Goal: Task Accomplishment & Management: Use online tool/utility

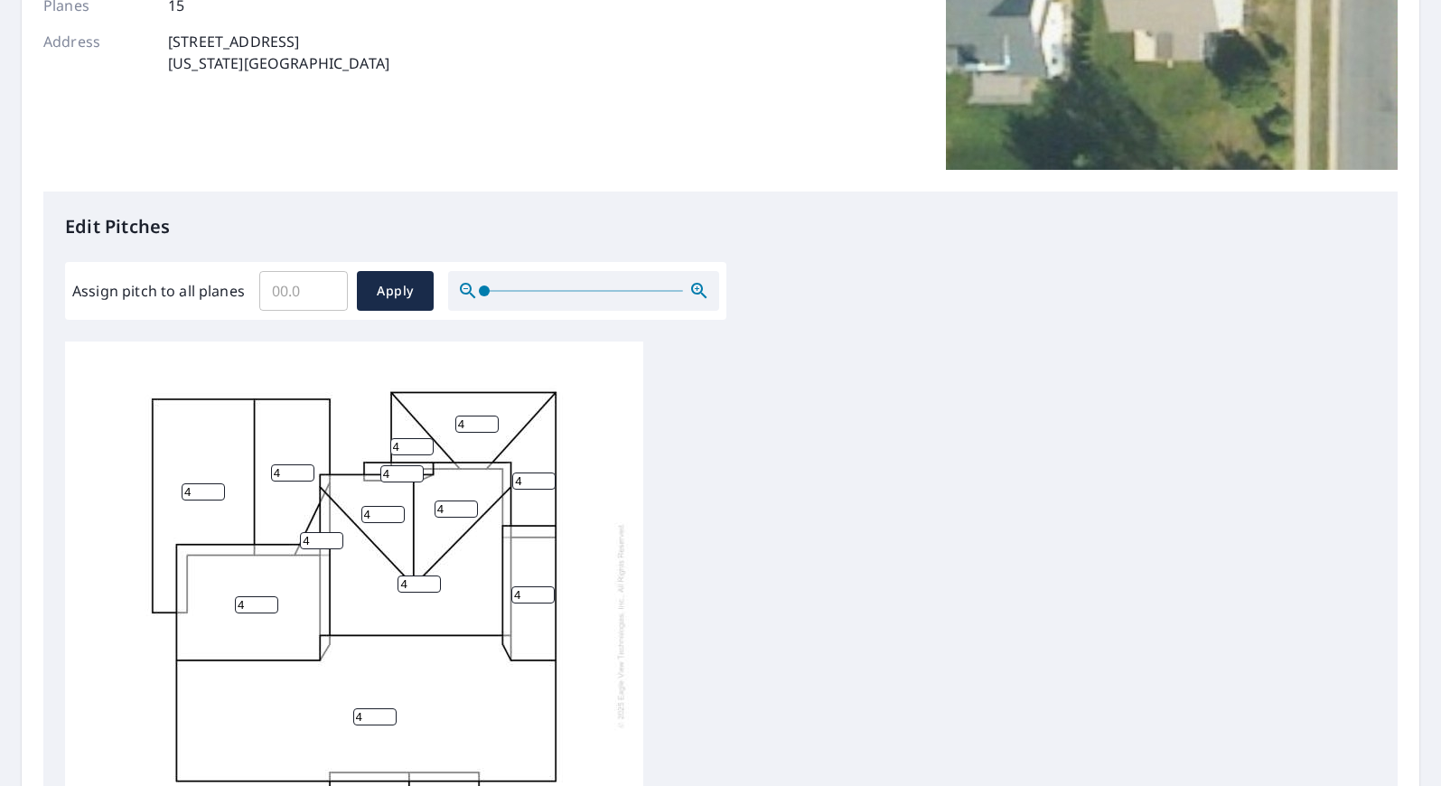
scroll to position [361, 0]
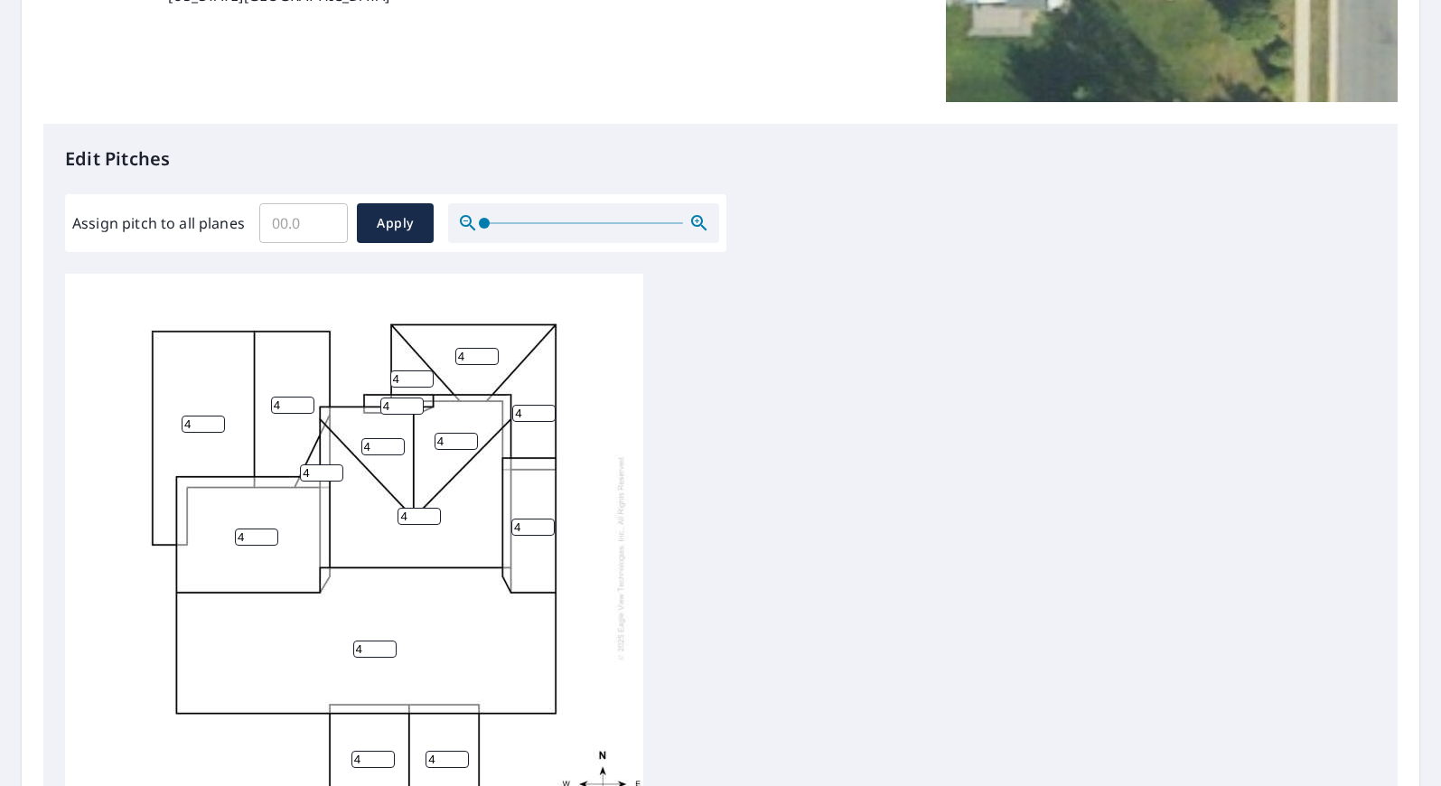
click at [287, 223] on input "Assign pitch to all planes" at bounding box center [303, 223] width 89 height 51
type input "10"
click at [371, 221] on span "Apply" at bounding box center [395, 223] width 48 height 23
type input "10"
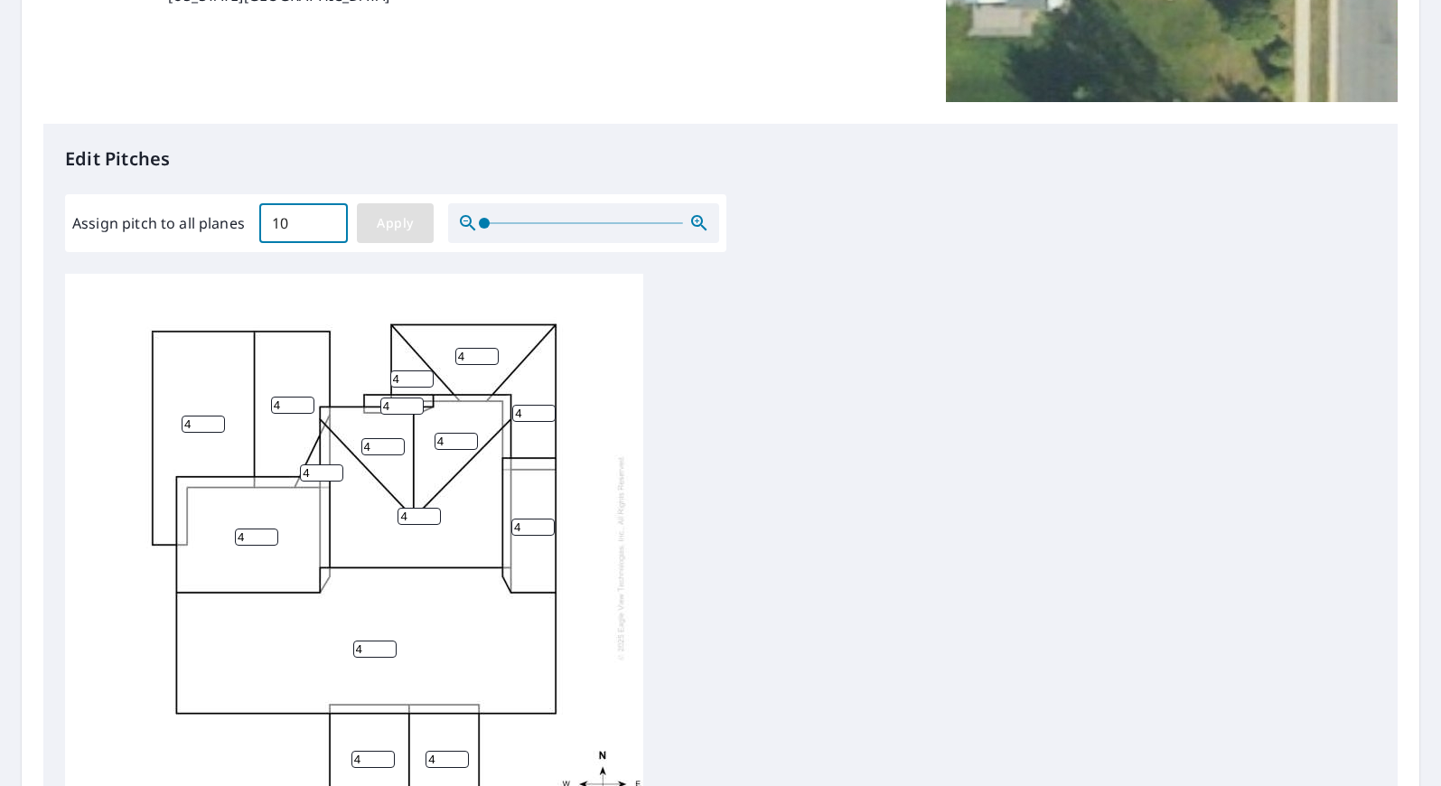
type input "10"
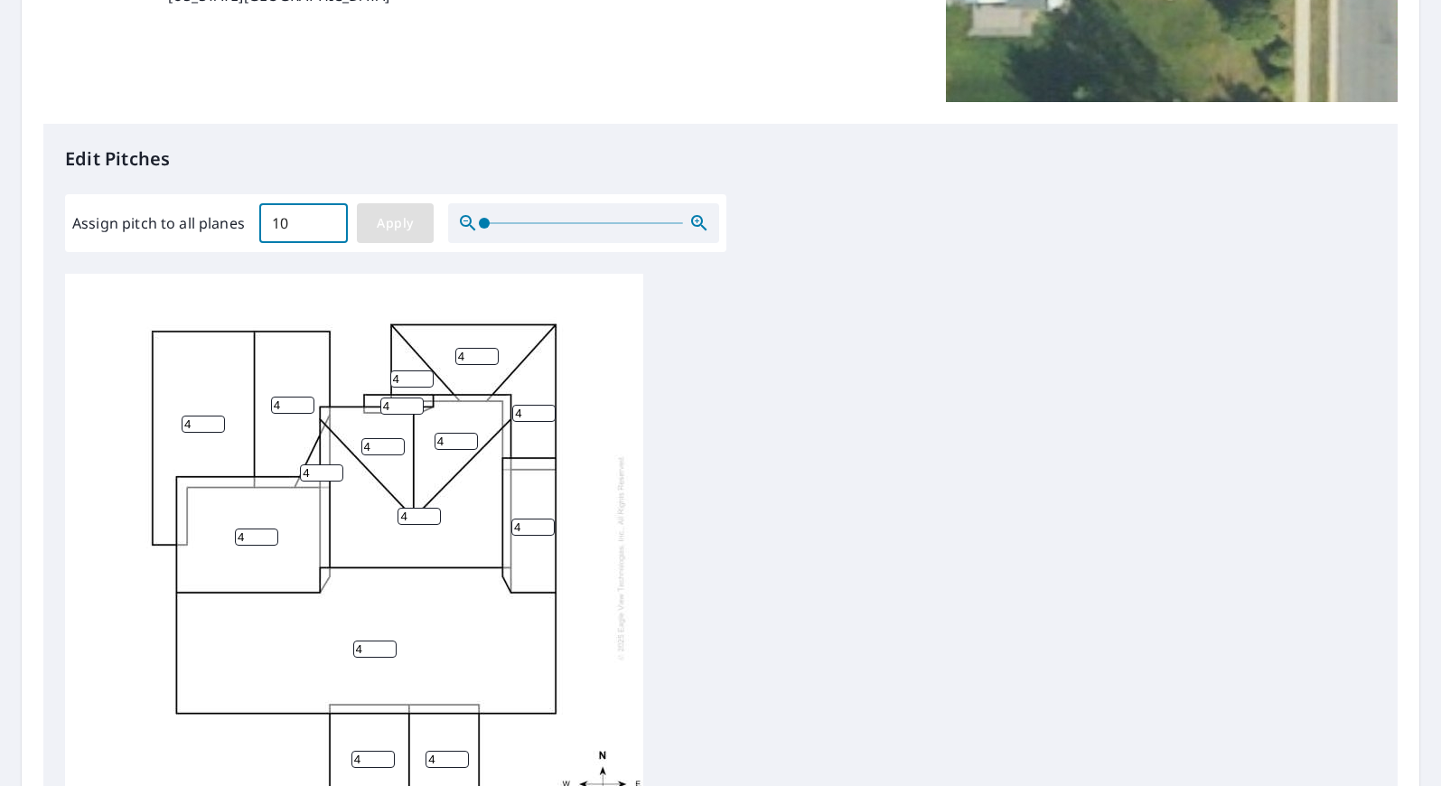
type input "10"
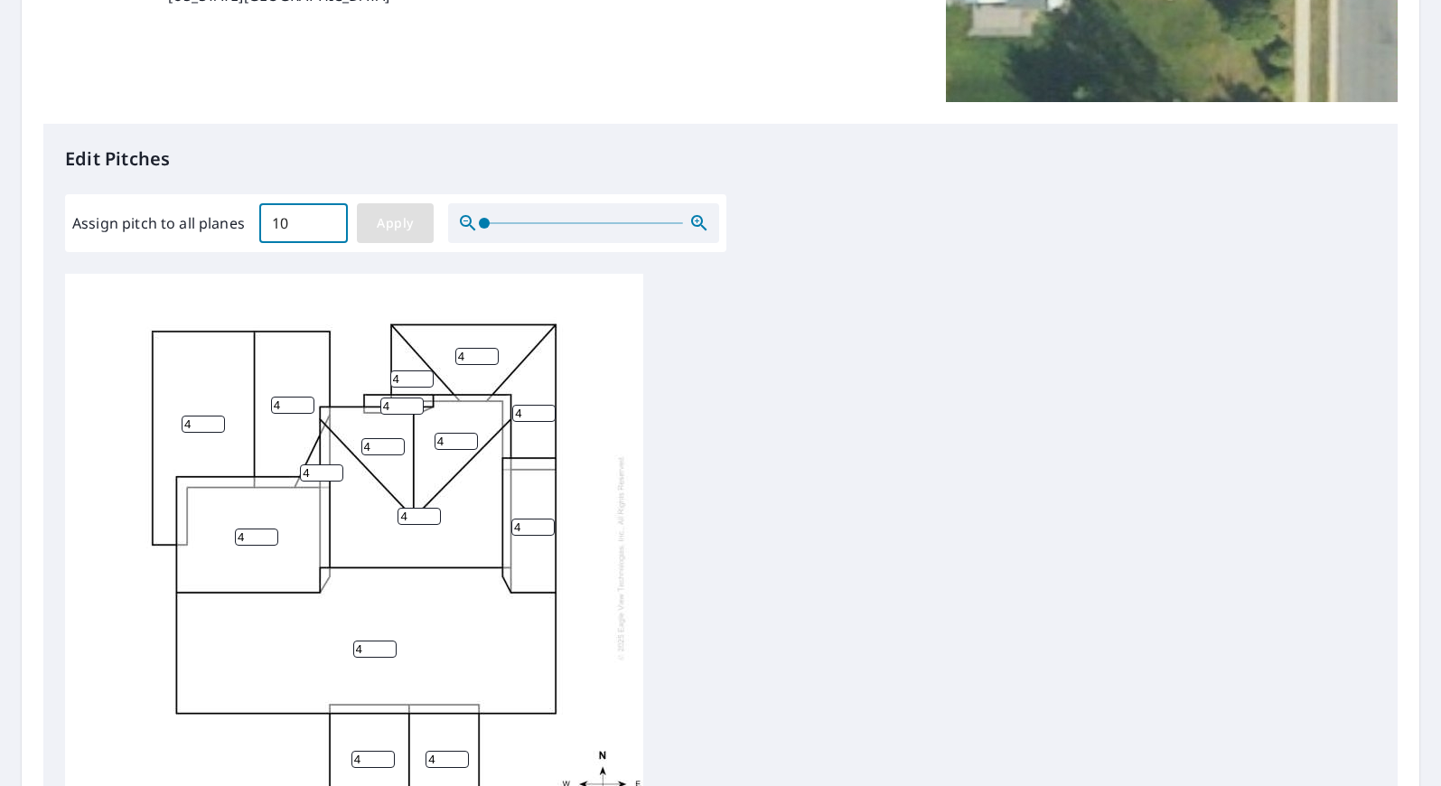
type input "10"
click at [810, 424] on div "10 10 10 10 10 10 10 10 10 10 10 10 10 10 10" at bounding box center [720, 557] width 1311 height 567
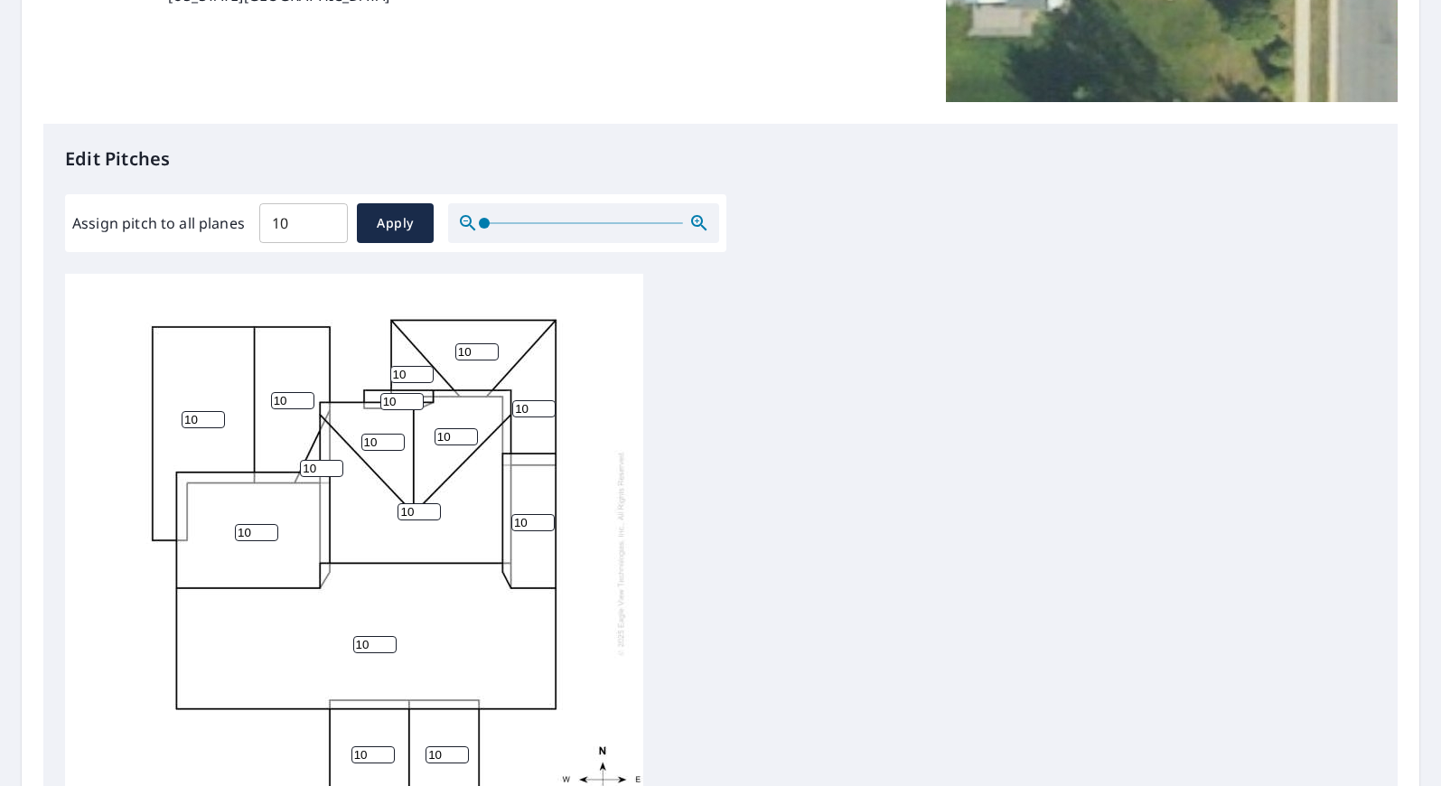
click at [754, 429] on div "10 10 10 10 10 10 10 10 10 10 10 10 10 10 10" at bounding box center [720, 557] width 1311 height 567
click at [856, 416] on div "10 10 10 10 10 10 10 10 10 10 10 10 10 10 10" at bounding box center [720, 557] width 1311 height 567
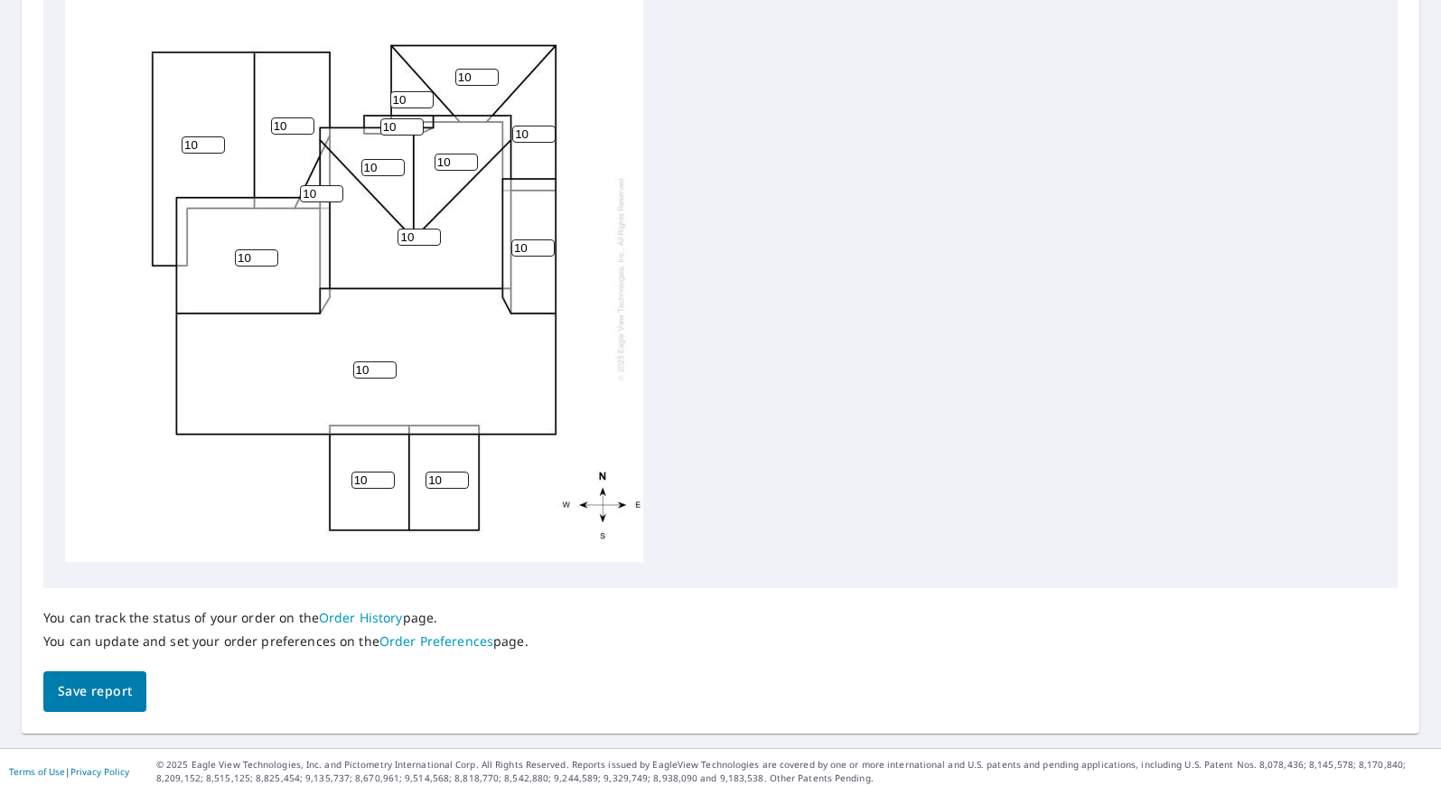
scroll to position [644, 0]
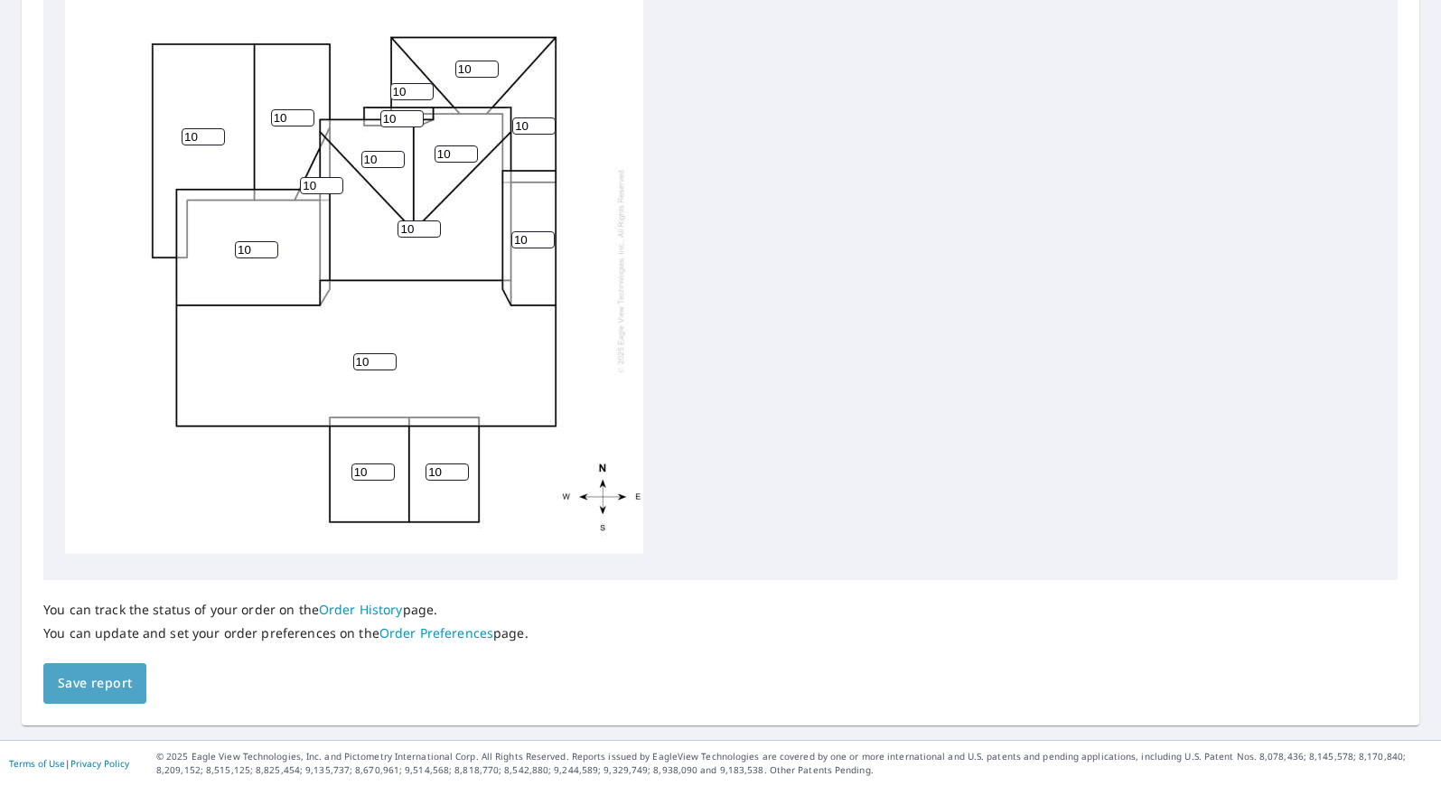
click at [99, 679] on span "Save report" at bounding box center [95, 683] width 74 height 23
drag, startPoint x: 533, startPoint y: 226, endPoint x: 500, endPoint y: 228, distance: 32.6
click at [500, 228] on div "10 10 10 10 10 10 10 10 10 10 10 10 10 10 10" at bounding box center [354, 270] width 578 height 567
type input "4"
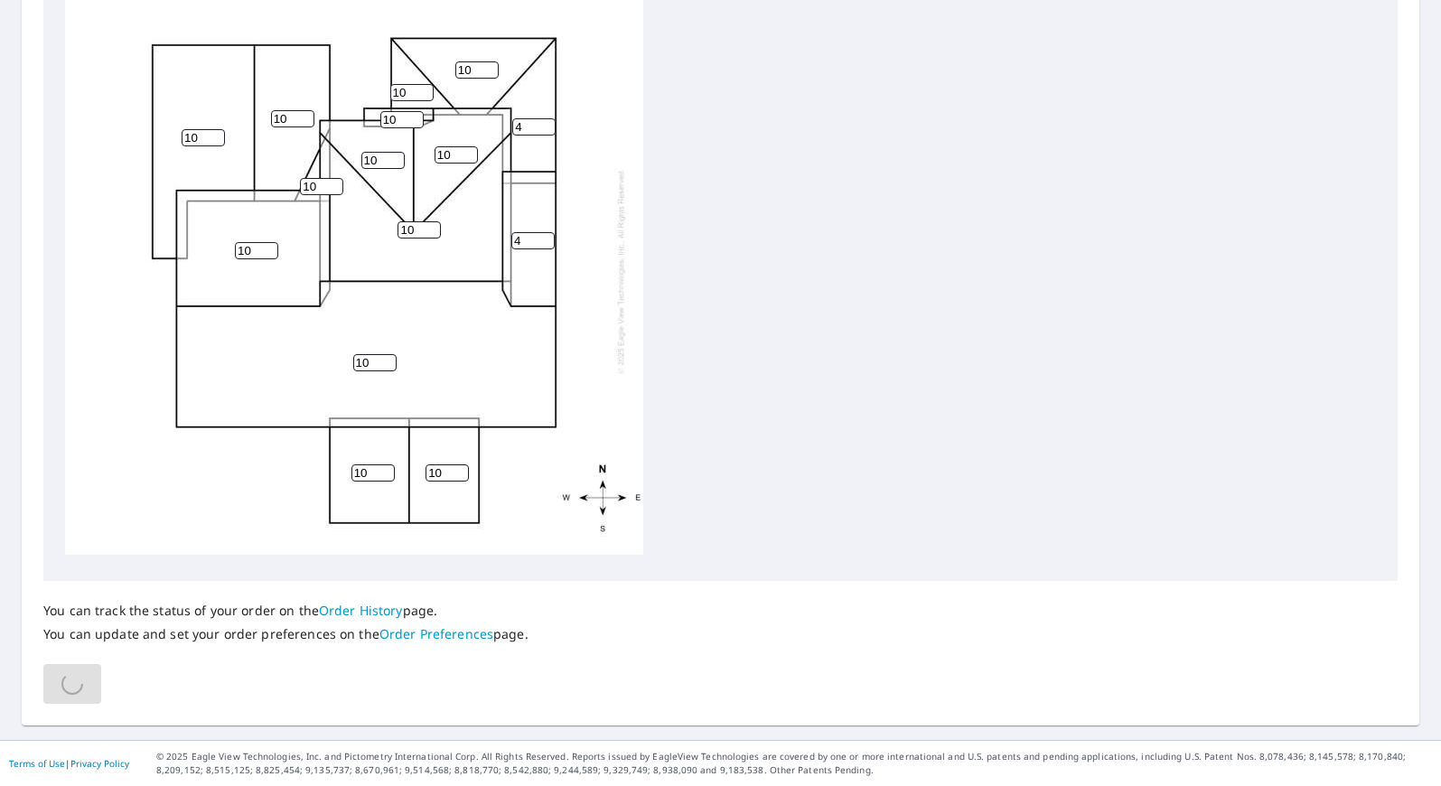
drag, startPoint x: 528, startPoint y: 119, endPoint x: 508, endPoint y: 117, distance: 20.9
click at [508, 117] on div "10 10 10 10 10 10 10 10 4 10 4 10 10 10 10" at bounding box center [354, 270] width 578 height 567
type input "4"
drag, startPoint x: 534, startPoint y: 220, endPoint x: 521, endPoint y: 226, distance: 13.8
click at [521, 232] on input "17" at bounding box center [532, 240] width 43 height 17
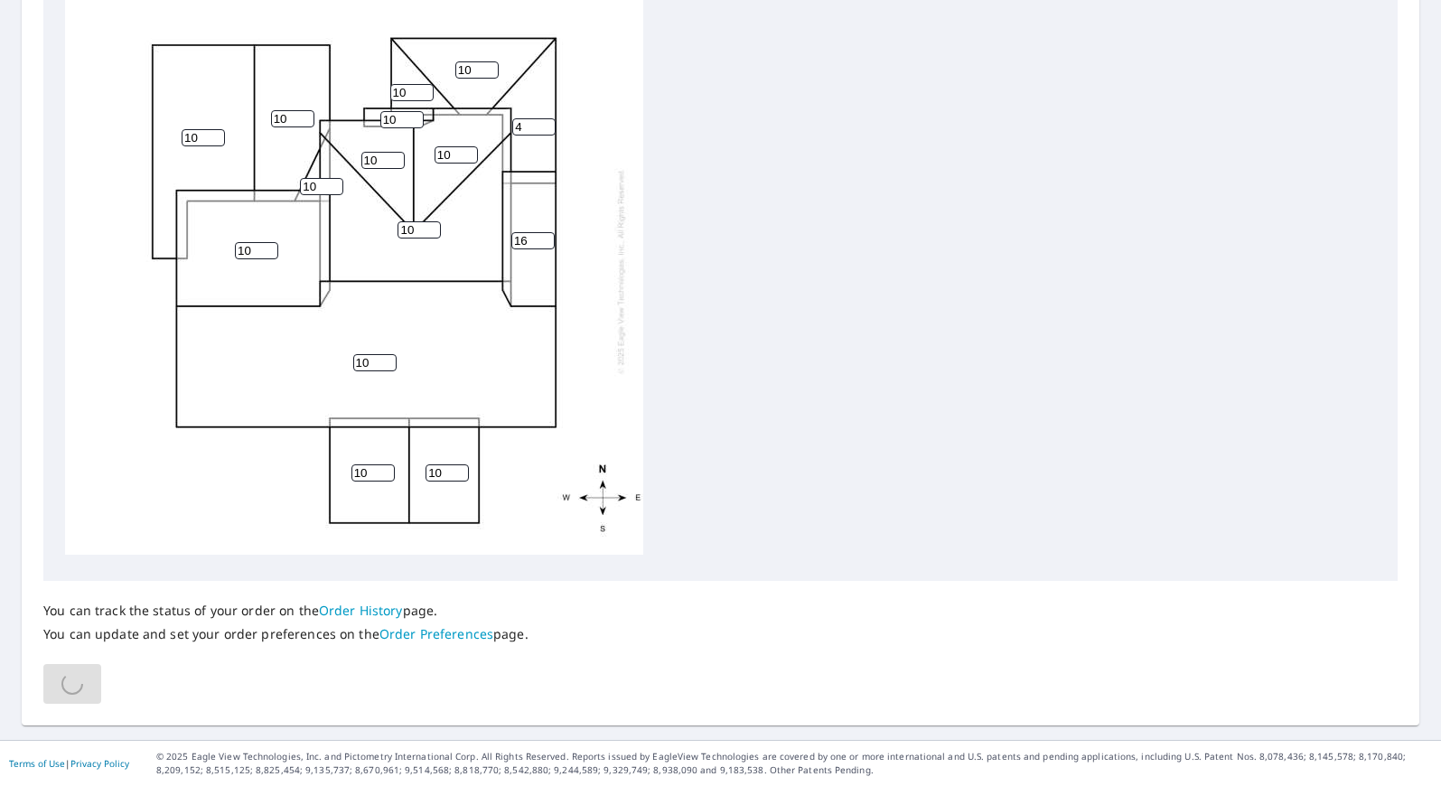
click at [543, 232] on input "16" at bounding box center [532, 240] width 43 height 17
click at [543, 232] on input "15" at bounding box center [532, 240] width 43 height 17
click at [543, 232] on input "14" at bounding box center [532, 240] width 43 height 17
click at [543, 232] on input "13" at bounding box center [532, 240] width 43 height 17
click at [543, 232] on input "12" at bounding box center [532, 240] width 43 height 17
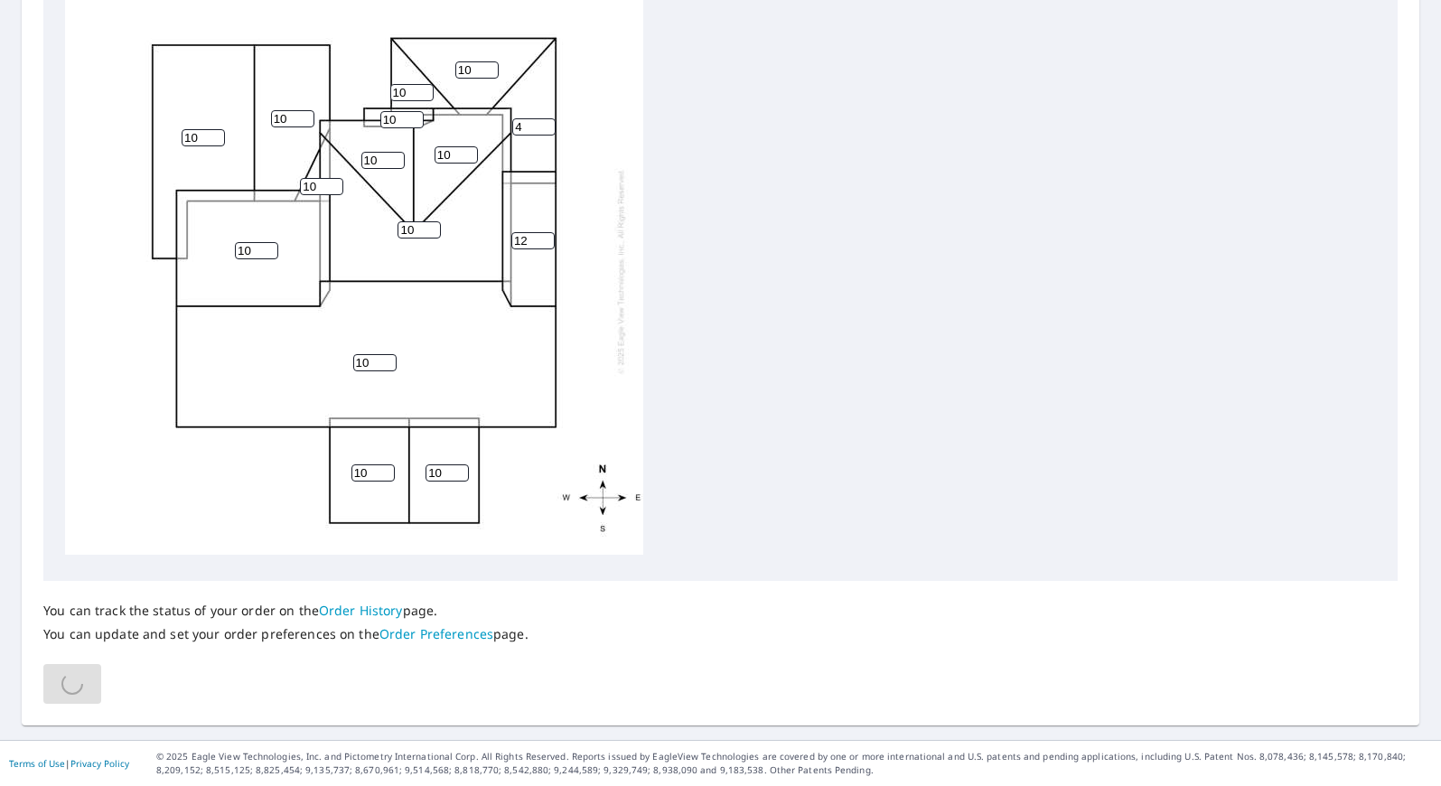
drag, startPoint x: 534, startPoint y: 229, endPoint x: 510, endPoint y: 229, distance: 23.5
click at [511, 232] on input "12" at bounding box center [532, 240] width 43 height 17
type input "10"
drag, startPoint x: 524, startPoint y: 119, endPoint x: 506, endPoint y: 118, distance: 18.1
click at [506, 118] on div "10 10 10 10 10 10 10 10 10 10 4 10 10 10 10" at bounding box center [354, 270] width 578 height 567
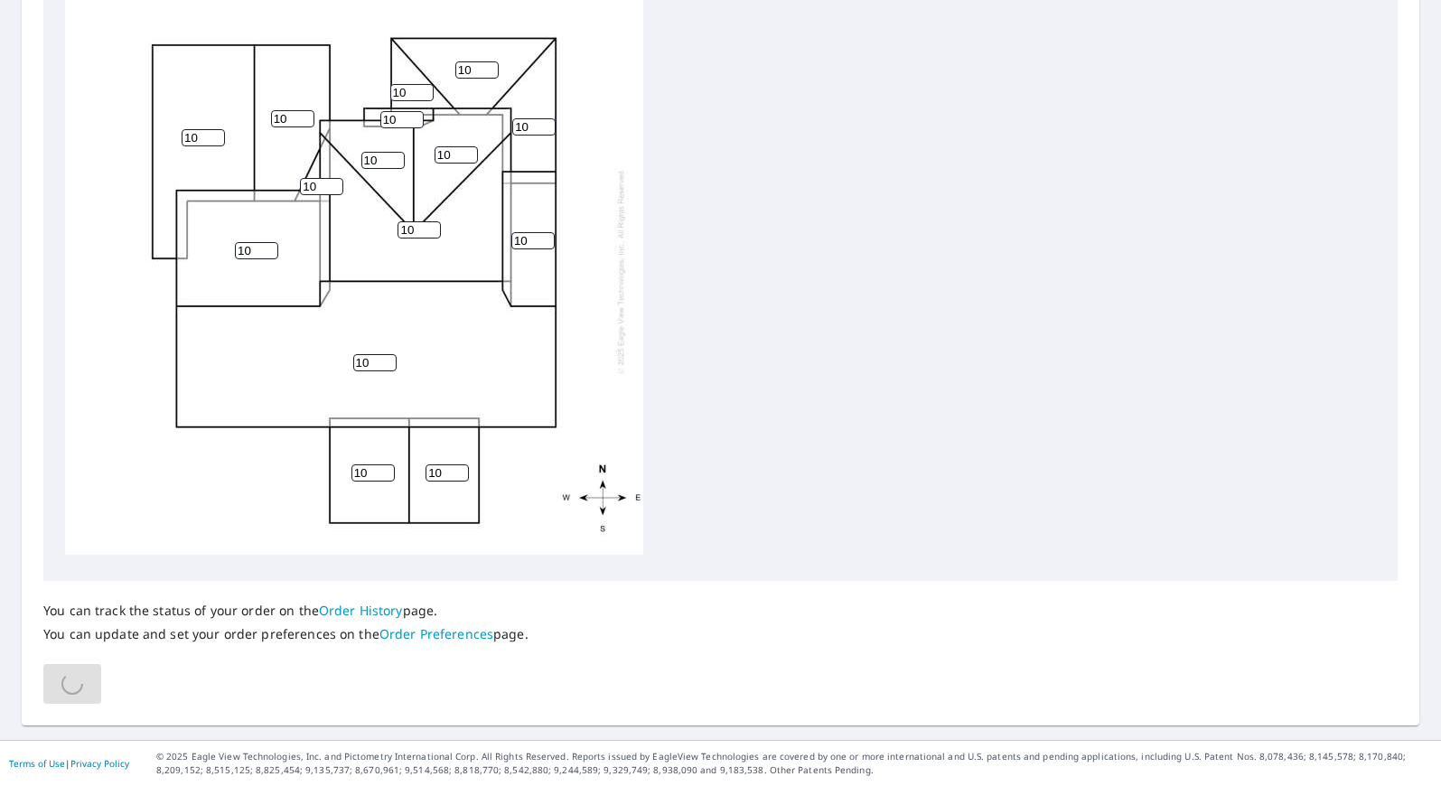
type input "10"
click at [800, 210] on div "10 10 10 10 10 10 10 10 10 10 10 10 10 10 10" at bounding box center [720, 275] width 1311 height 567
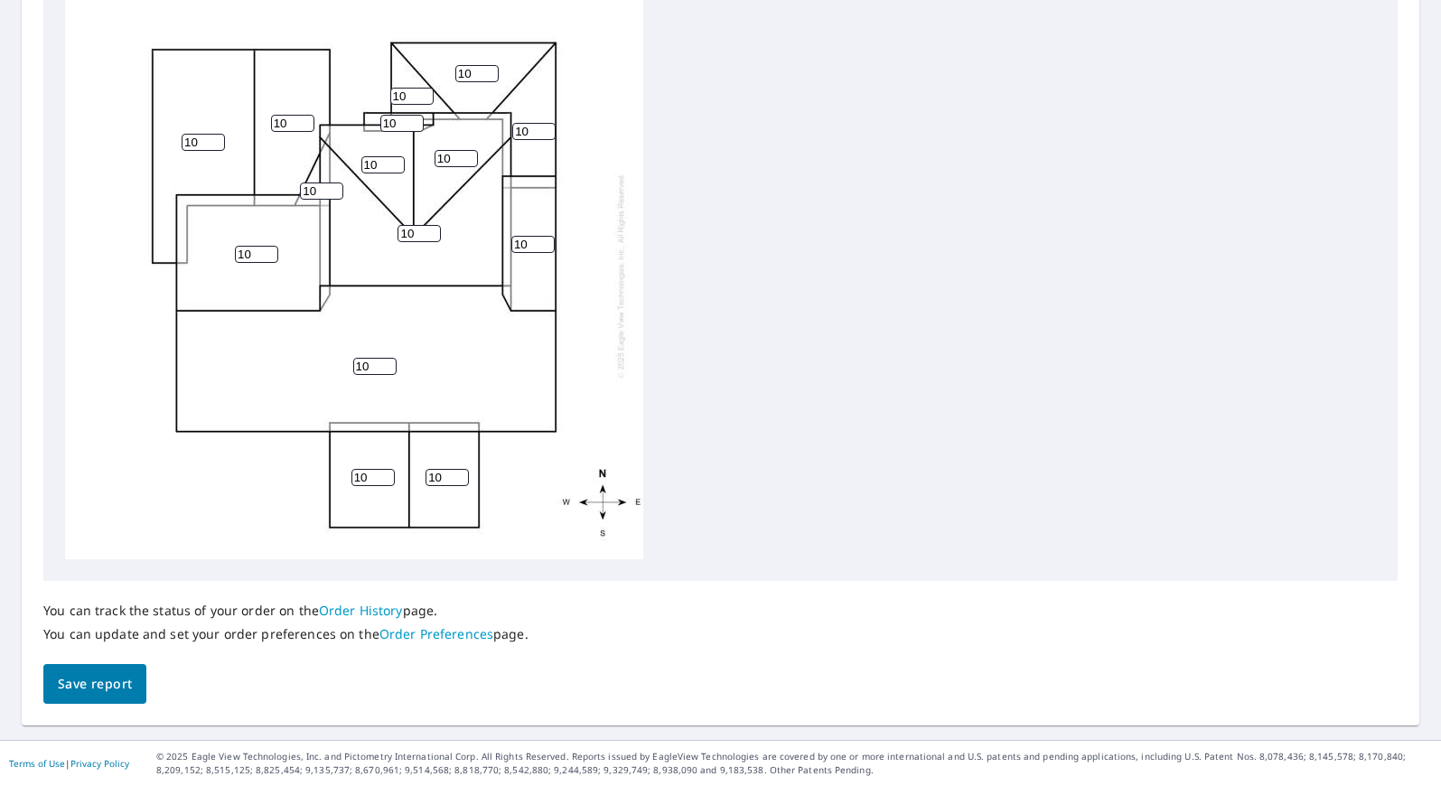
scroll to position [77, 0]
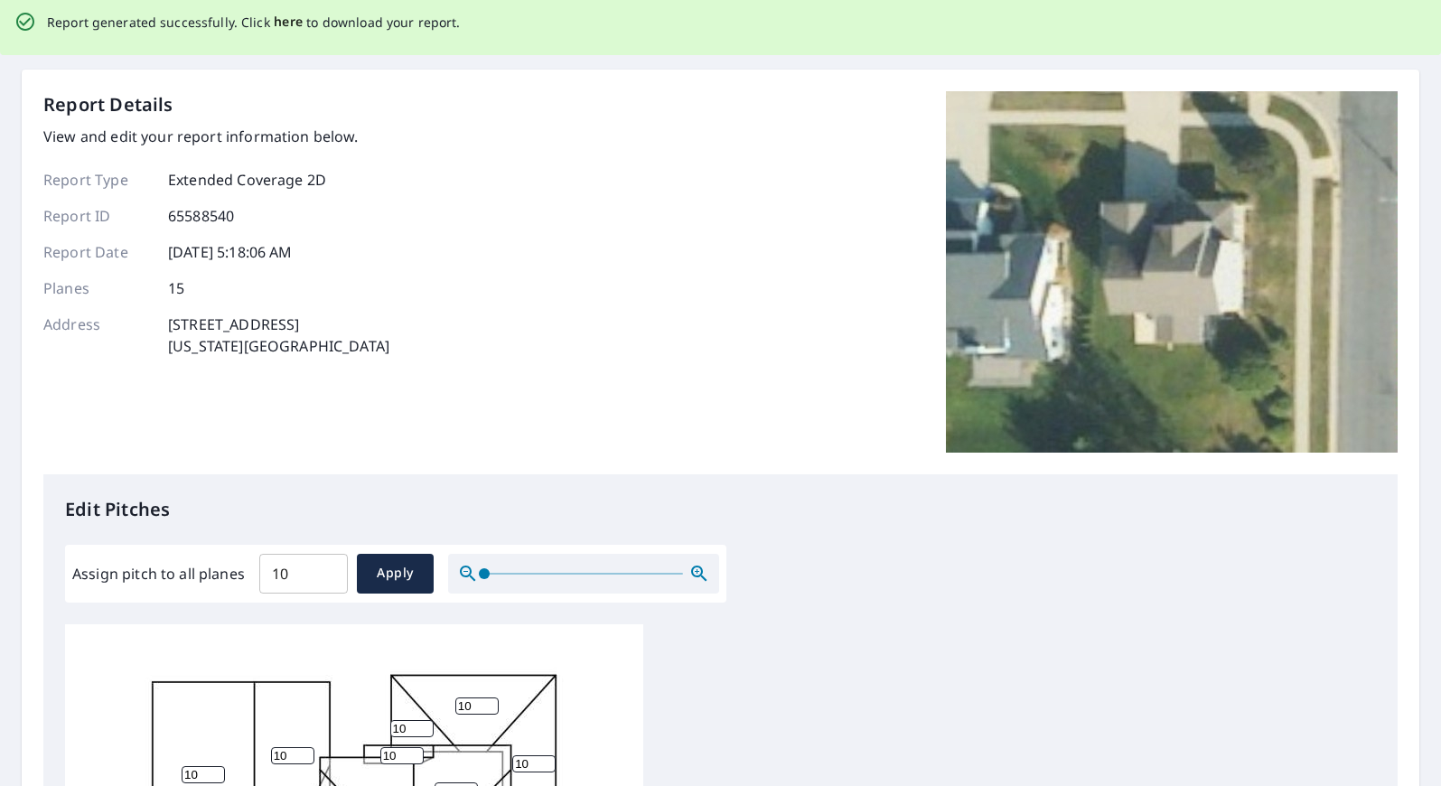
click at [276, 22] on span "here" at bounding box center [289, 22] width 30 height 23
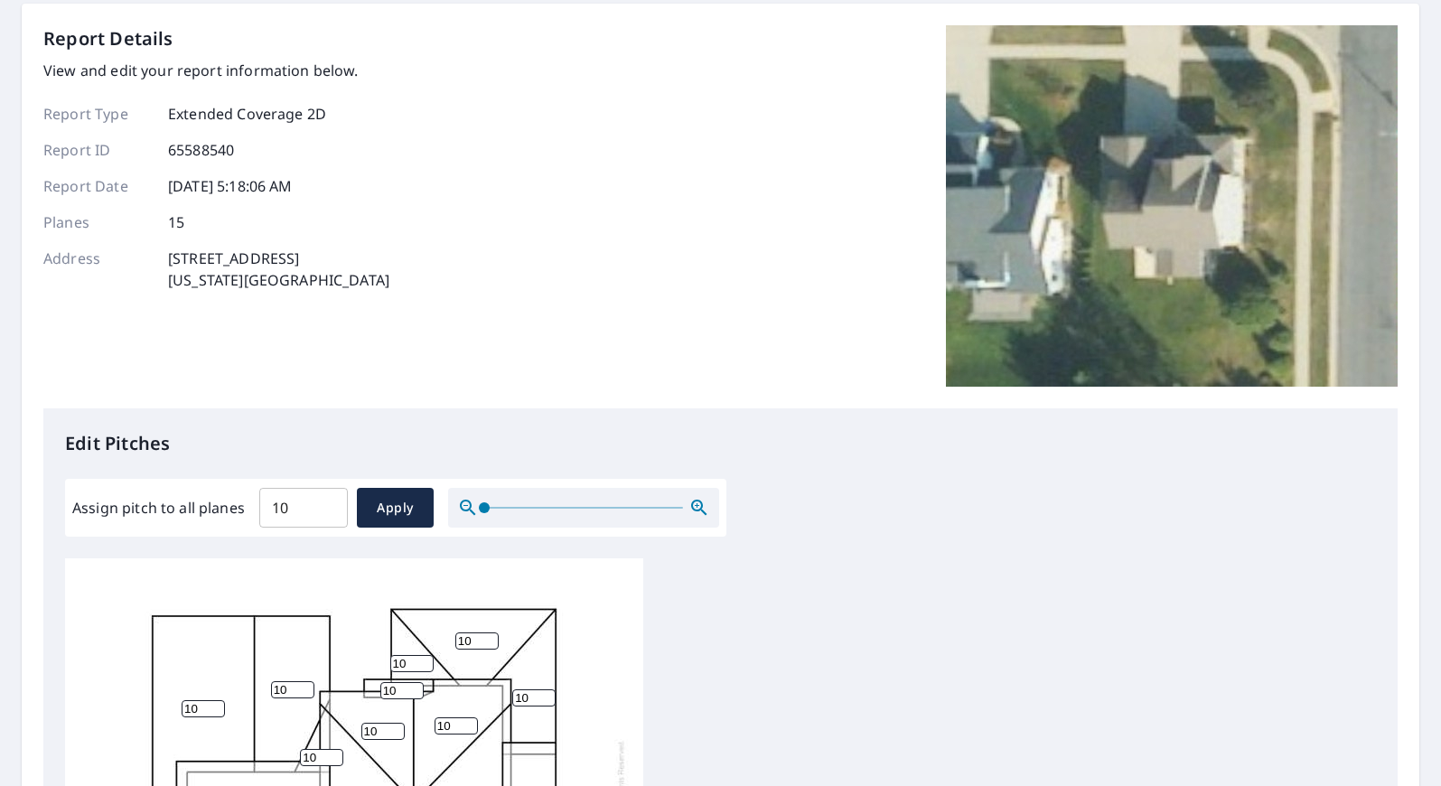
scroll to position [11, 0]
